Goal: Task Accomplishment & Management: Complete application form

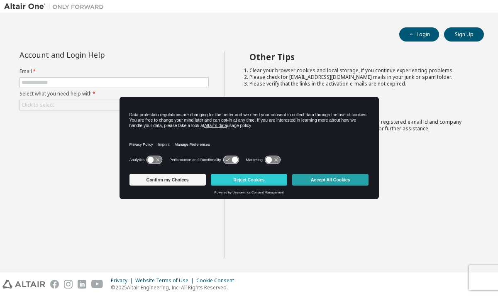
click at [306, 180] on button "Accept All Cookies" at bounding box center [330, 180] width 76 height 12
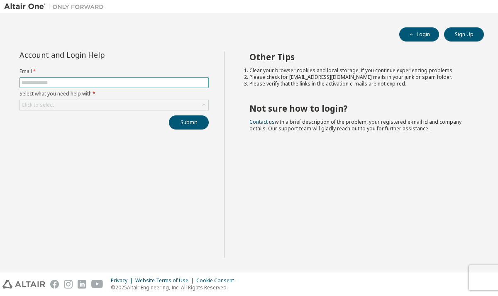
click at [173, 85] on input "text" at bounding box center [114, 82] width 185 height 7
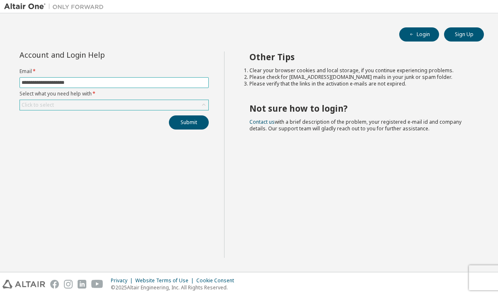
type input "**********"
click at [156, 107] on div "Click to select" at bounding box center [114, 105] width 188 height 10
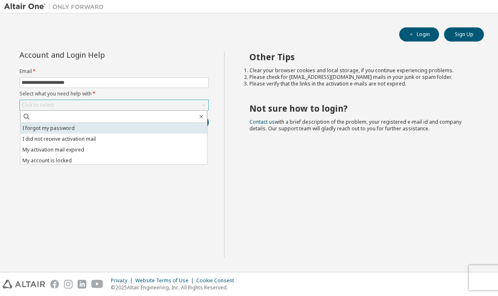
click at [141, 126] on li "I forgot my password" at bounding box center [113, 128] width 187 height 11
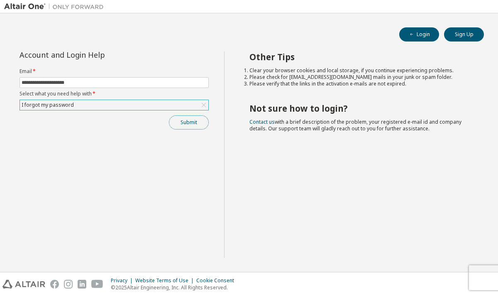
click at [179, 120] on button "Submit" at bounding box center [189, 122] width 40 height 14
click at [198, 125] on button "Submit" at bounding box center [189, 122] width 40 height 14
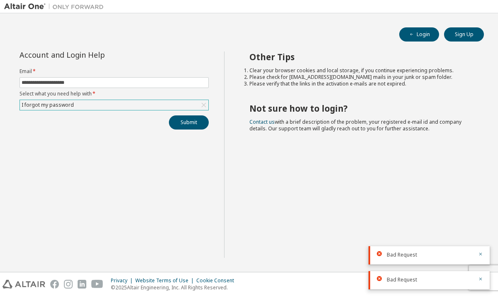
click at [483, 258] on div "Bad Request" at bounding box center [428, 255] width 121 height 18
click at [479, 254] on icon "button" at bounding box center [480, 253] width 5 height 5
click at [482, 277] on icon "button" at bounding box center [480, 278] width 5 height 5
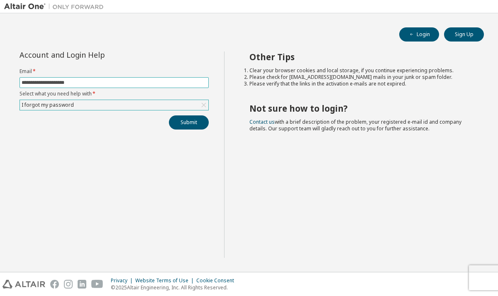
drag, startPoint x: 124, startPoint y: 83, endPoint x: 2, endPoint y: 90, distance: 121.7
click at [2, 92] on div "**********" at bounding box center [249, 142] width 498 height 258
click at [27, 7] on img at bounding box center [56, 6] width 104 height 8
click at [467, 39] on button "Sign Up" at bounding box center [464, 34] width 40 height 14
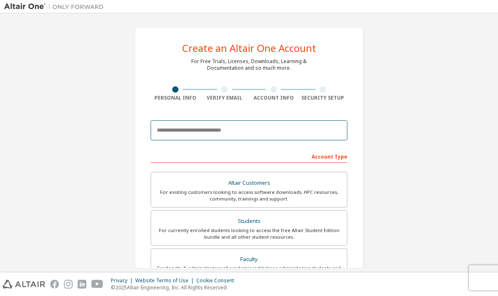
click at [223, 126] on input "email" at bounding box center [249, 130] width 197 height 20
type input "*"
type input "****"
